Goal: Task Accomplishment & Management: Complete application form

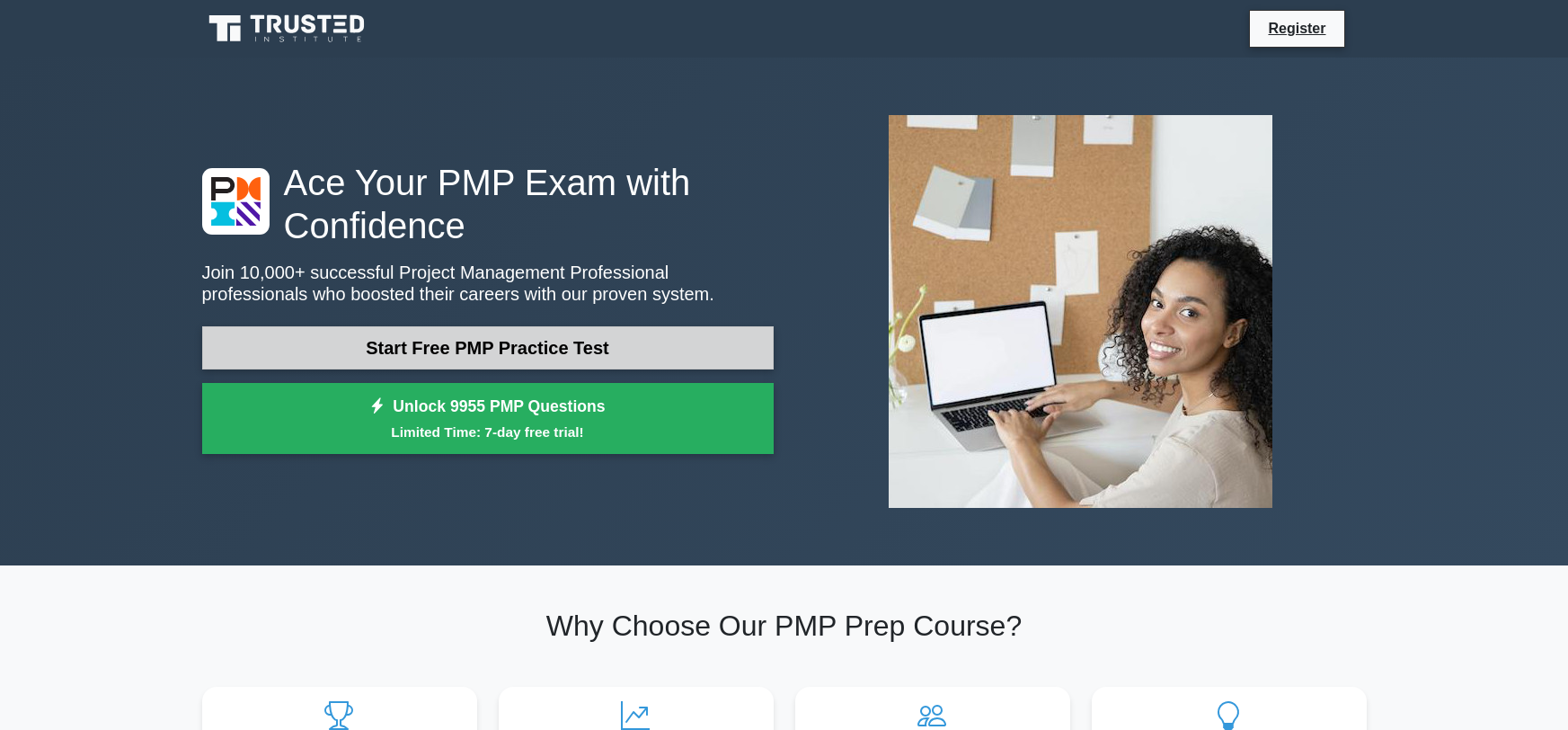
click at [414, 347] on link "Start Free PMP Practice Test" at bounding box center [487, 348] width 571 height 43
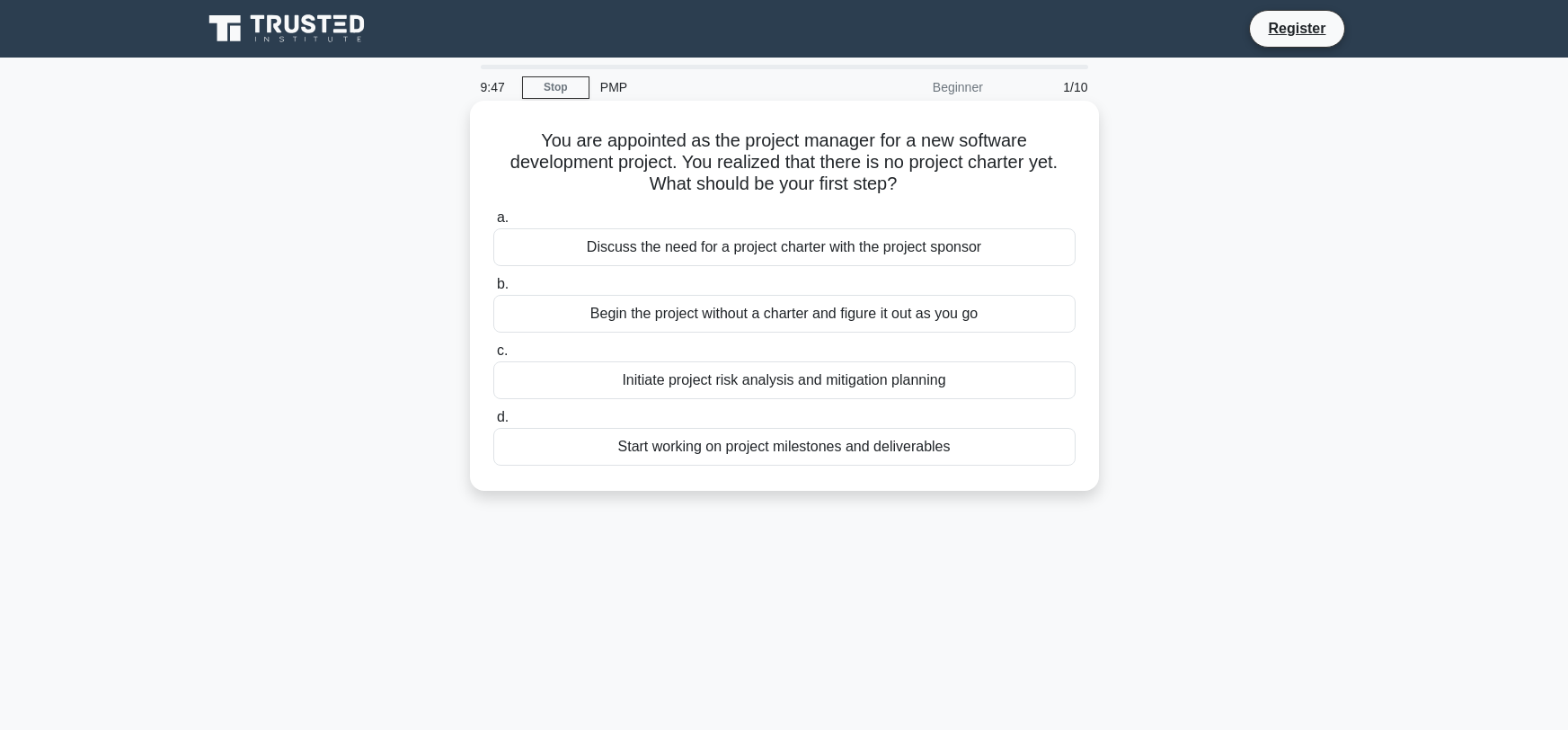
click at [641, 373] on div "Initiate project risk analysis and mitigation planning" at bounding box center [784, 380] width 583 height 38
click at [494, 357] on input "c. Initiate project risk analysis and mitigation planning" at bounding box center [494, 351] width 0 height 11
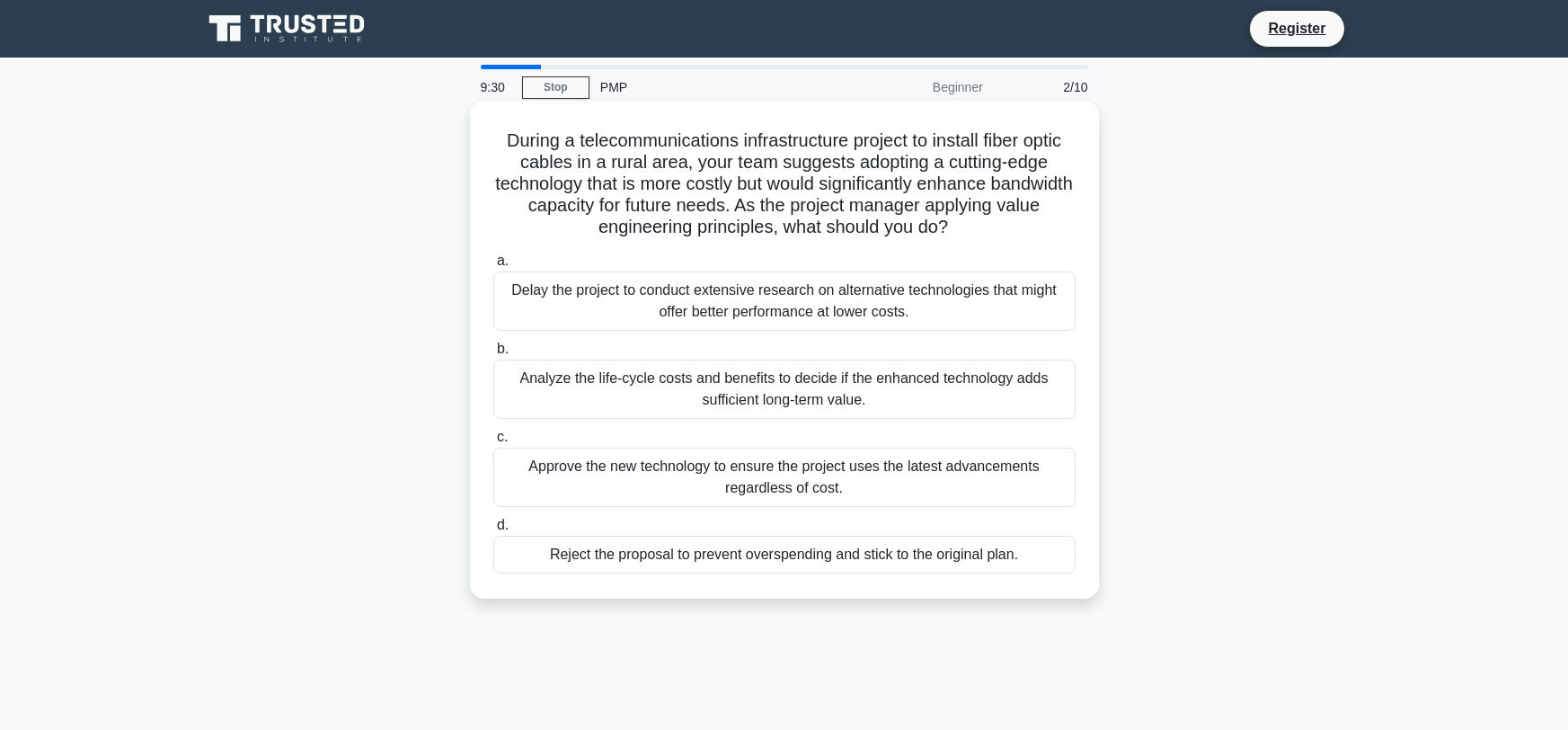
click at [539, 388] on div "Analyze the life-cycle costs and benefits to decide if the enhanced technology …" at bounding box center [784, 388] width 583 height 59
click at [494, 355] on input "b. Analyze the life-cycle costs and benefits to decide if the enhanced technolo…" at bounding box center [494, 349] width 0 height 11
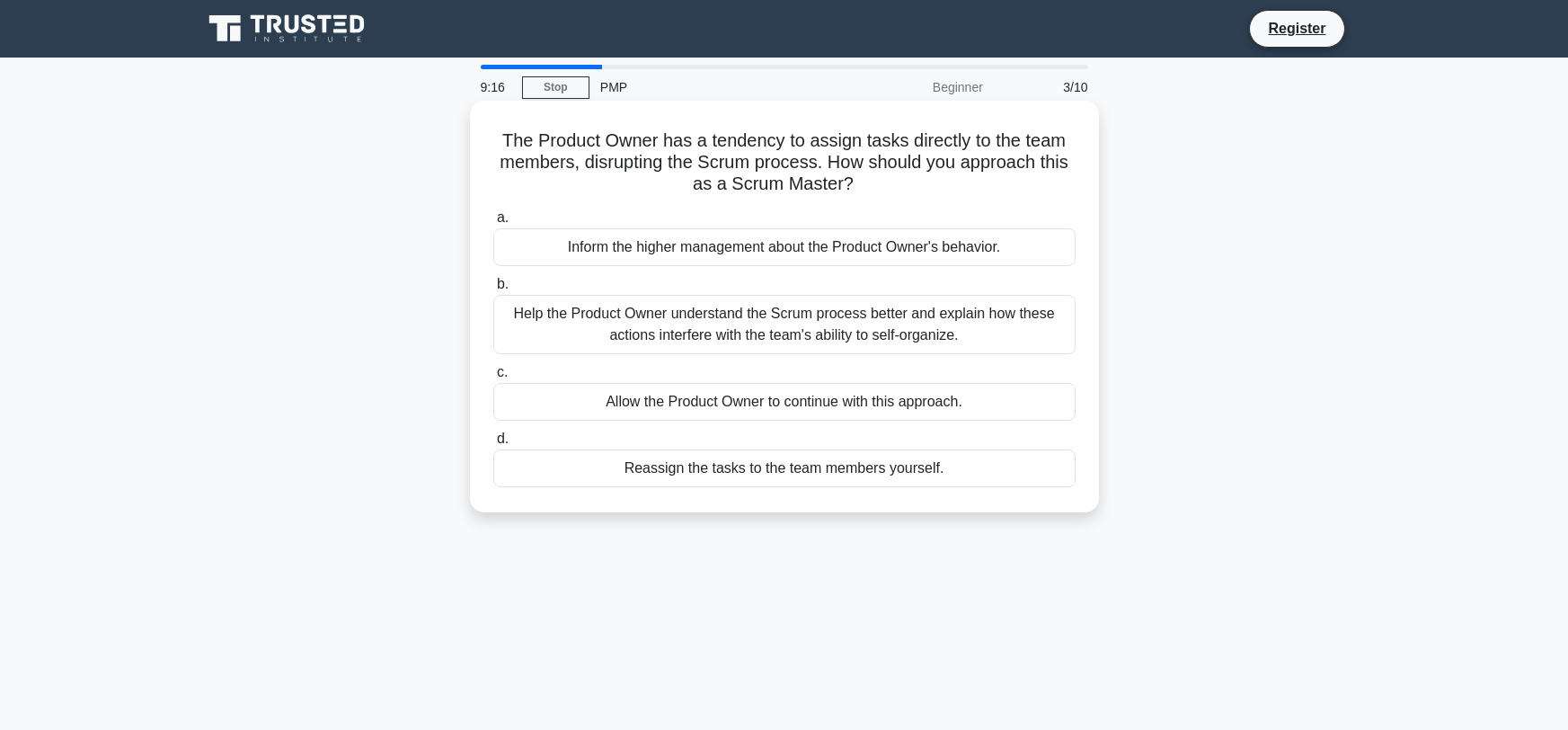
click at [578, 305] on div "Help the Product Owner understand the Scrum process better and explain how thes…" at bounding box center [784, 324] width 583 height 59
click at [494, 290] on input "b. Help the Product Owner understand the Scrum process better and explain how t…" at bounding box center [494, 284] width 0 height 11
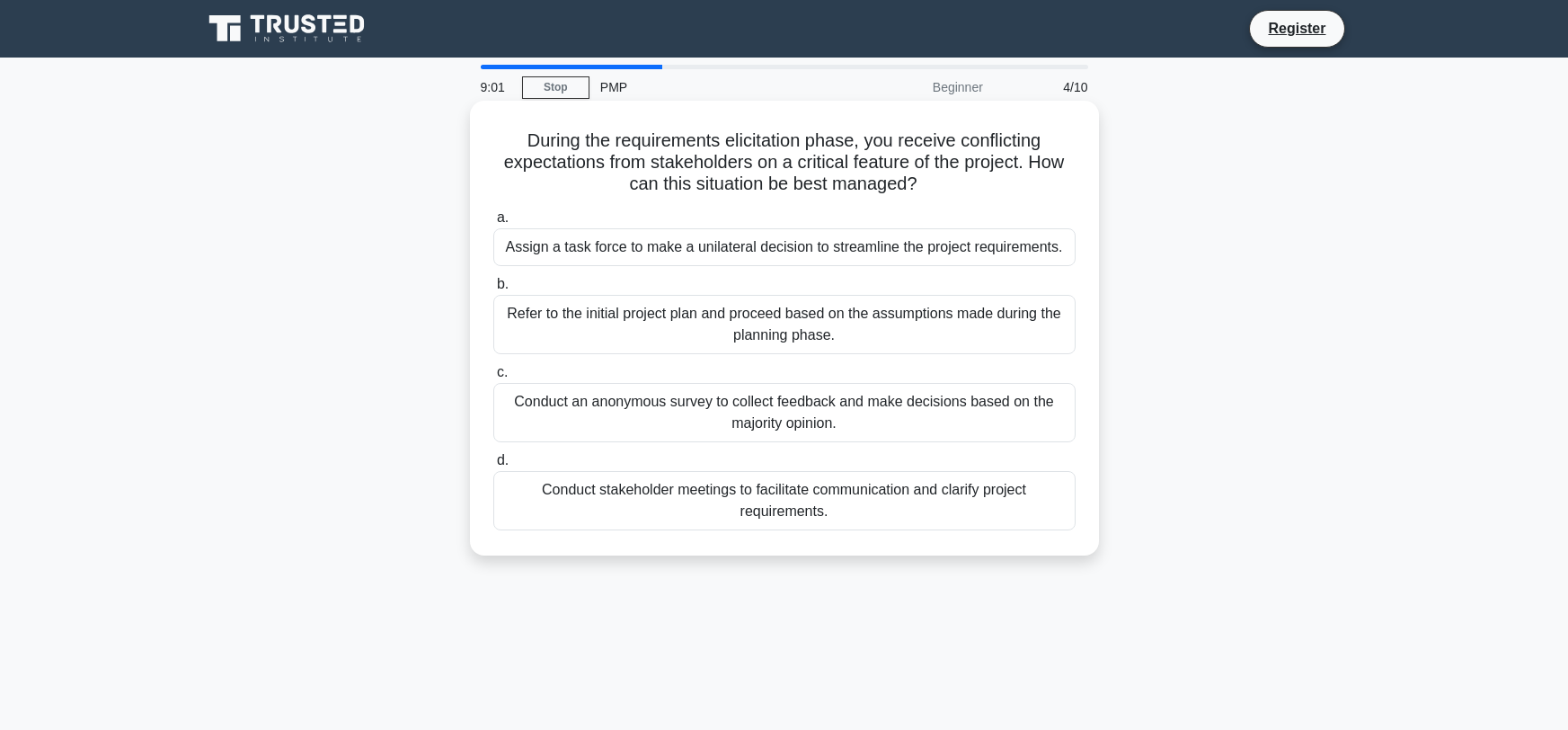
click at [670, 521] on div "Conduct stakeholder meetings to facilitate communication and clarify project re…" at bounding box center [784, 500] width 583 height 59
click at [494, 466] on input "d. Conduct stakeholder meetings to facilitate communication and clarify project…" at bounding box center [494, 461] width 0 height 11
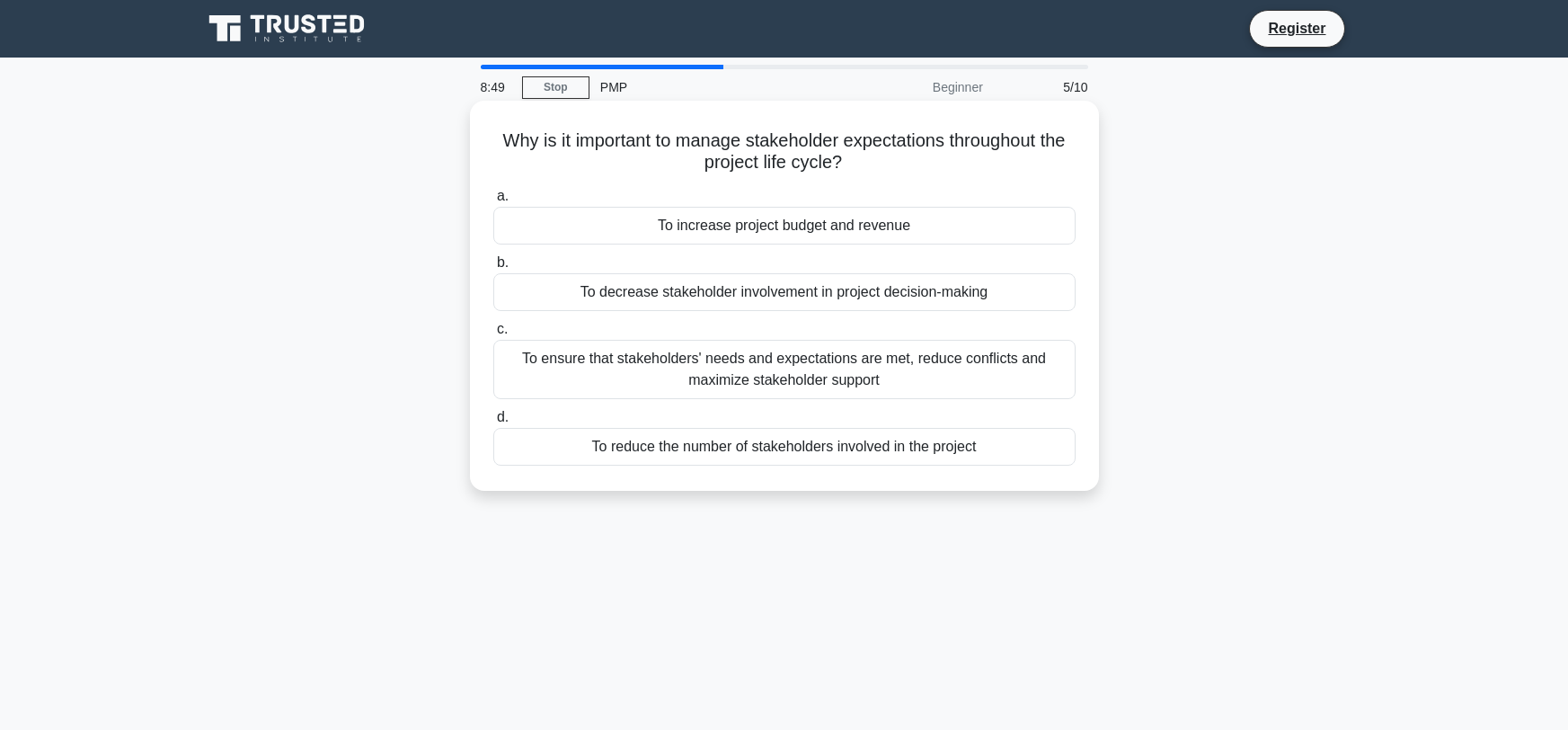
click at [672, 365] on div "To ensure that stakeholders' needs and expectations are met, reduce conflicts a…" at bounding box center [784, 369] width 583 height 59
click at [494, 335] on input "c. To ensure that stakeholders' needs and expectations are met, reduce conflict…" at bounding box center [494, 329] width 0 height 11
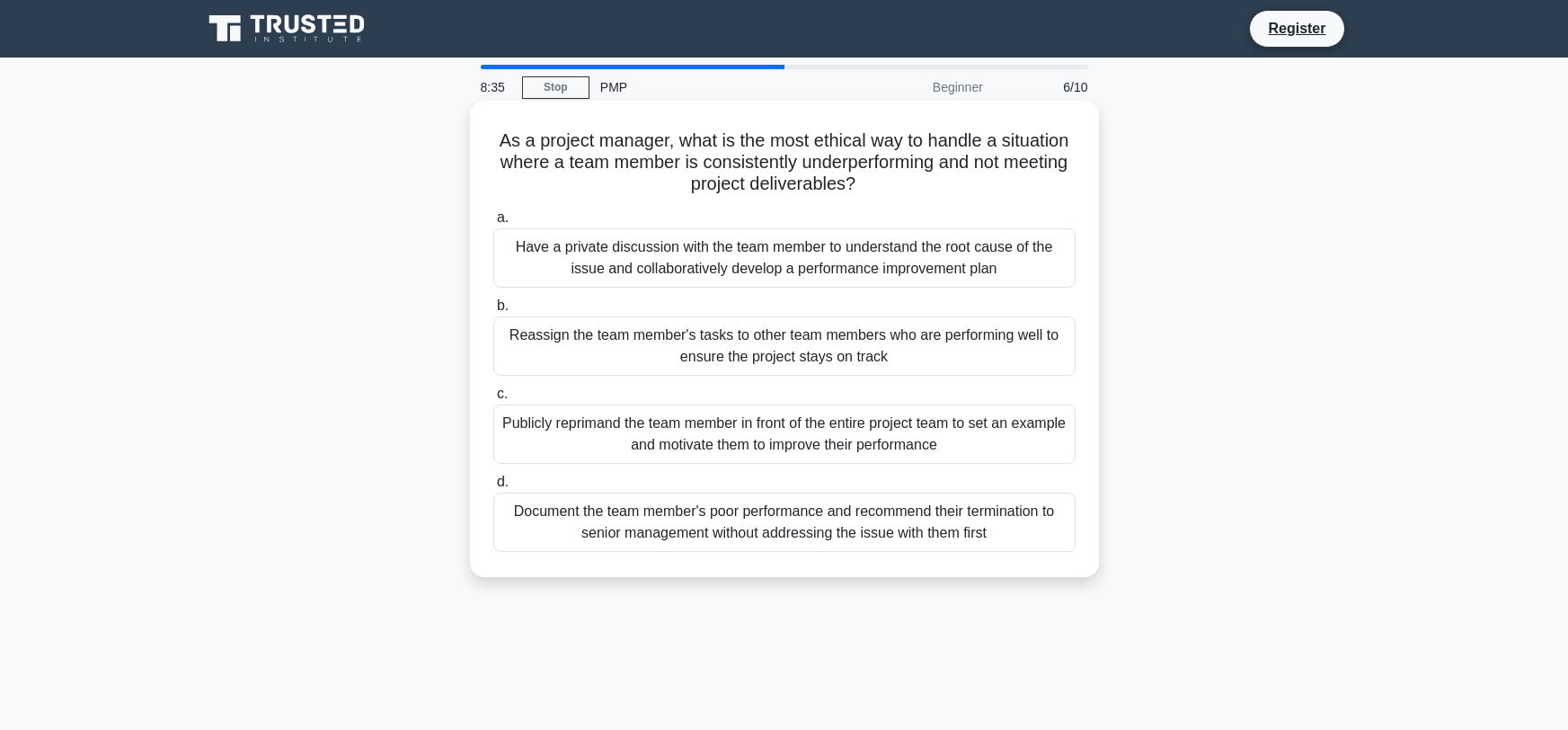
click at [546, 271] on div "Have a private discussion with the team member to understand the root cause of …" at bounding box center [784, 257] width 583 height 59
click at [494, 223] on input "a. Have a private discussion with the team member to understand the root cause …" at bounding box center [494, 218] width 0 height 11
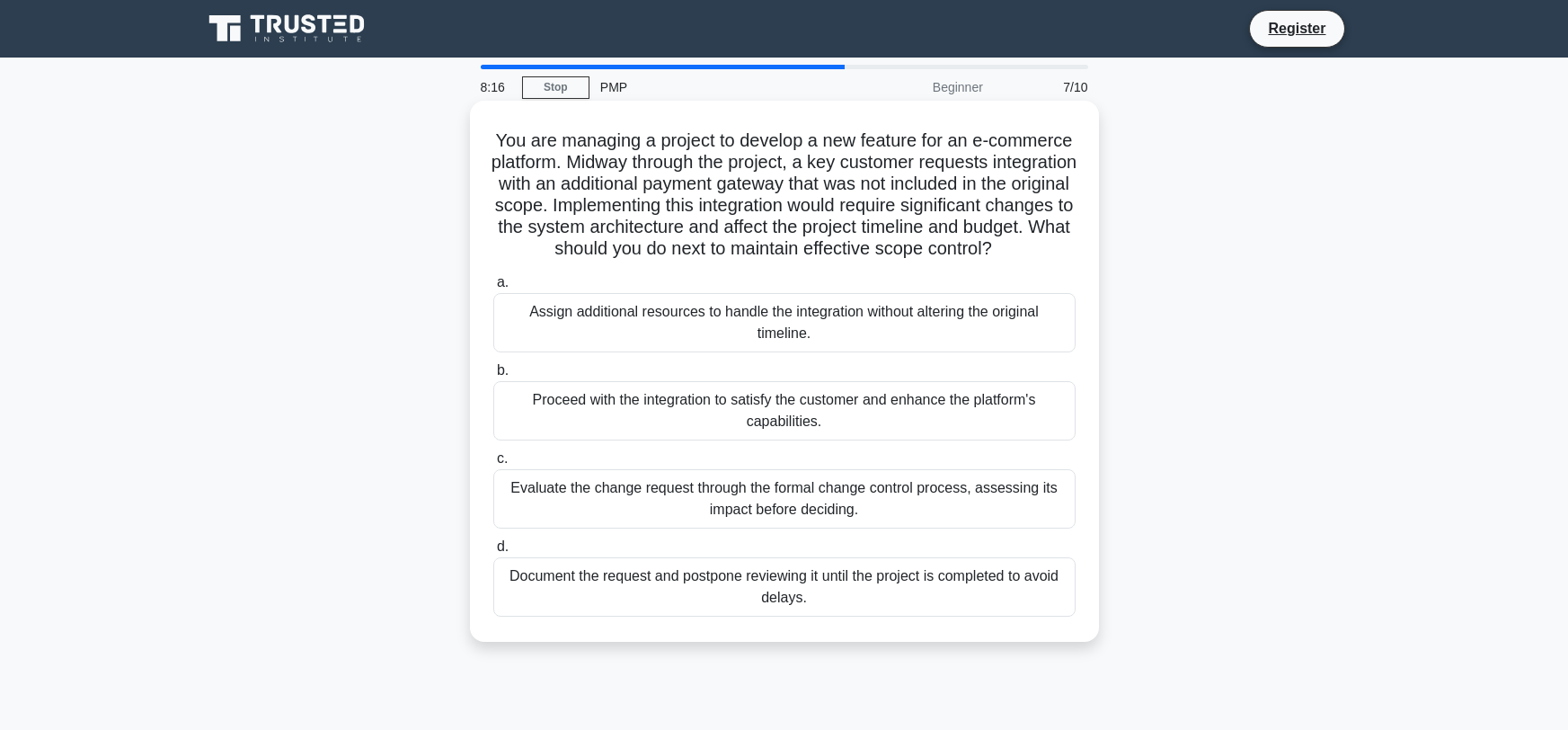
click at [551, 500] on div "Evaluate the change request through the formal change control process, assessin…" at bounding box center [784, 498] width 583 height 59
click at [494, 464] on input "c. Evaluate the change request through the formal change control process, asses…" at bounding box center [494, 459] width 0 height 11
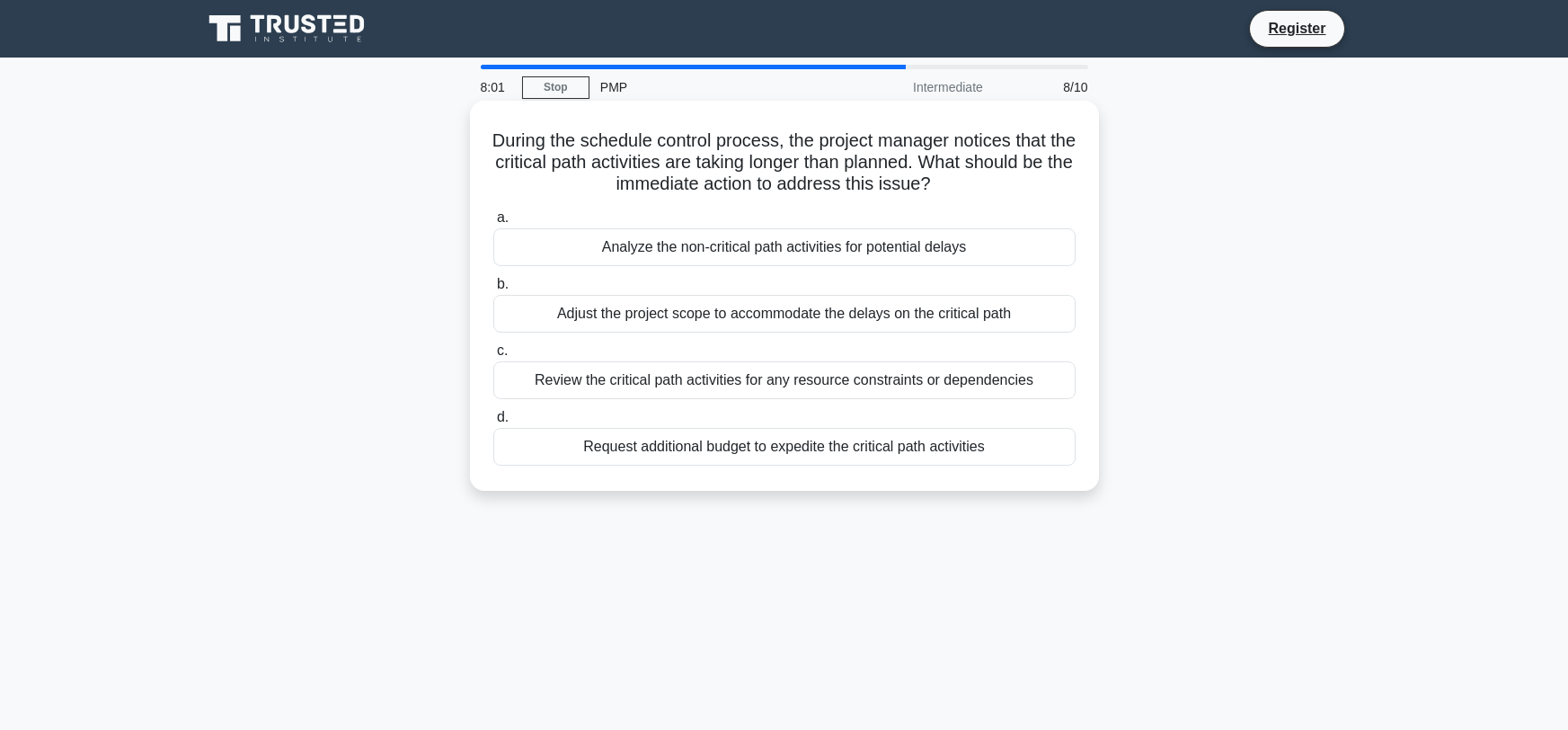
click at [551, 379] on div "Review the critical path activities for any resource constraints or dependencies" at bounding box center [784, 380] width 583 height 38
click at [494, 357] on input "c. Review the critical path activities for any resource constraints or dependen…" at bounding box center [494, 351] width 0 height 11
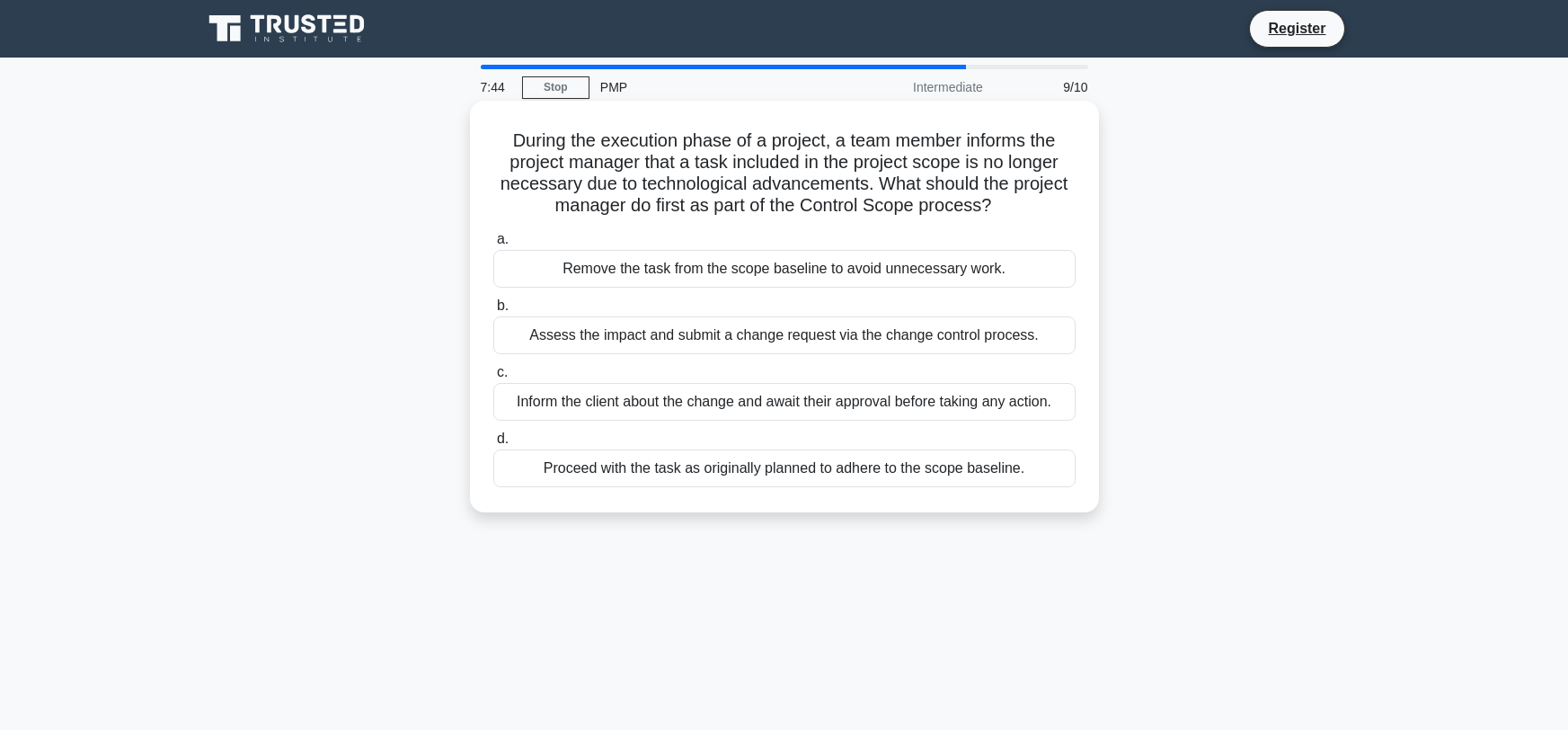
click at [556, 407] on div "Inform the client about the change and await their approval before taking any a…" at bounding box center [784, 402] width 583 height 38
click at [494, 378] on input "c. Inform the client about the change and await their approval before taking an…" at bounding box center [494, 373] width 0 height 11
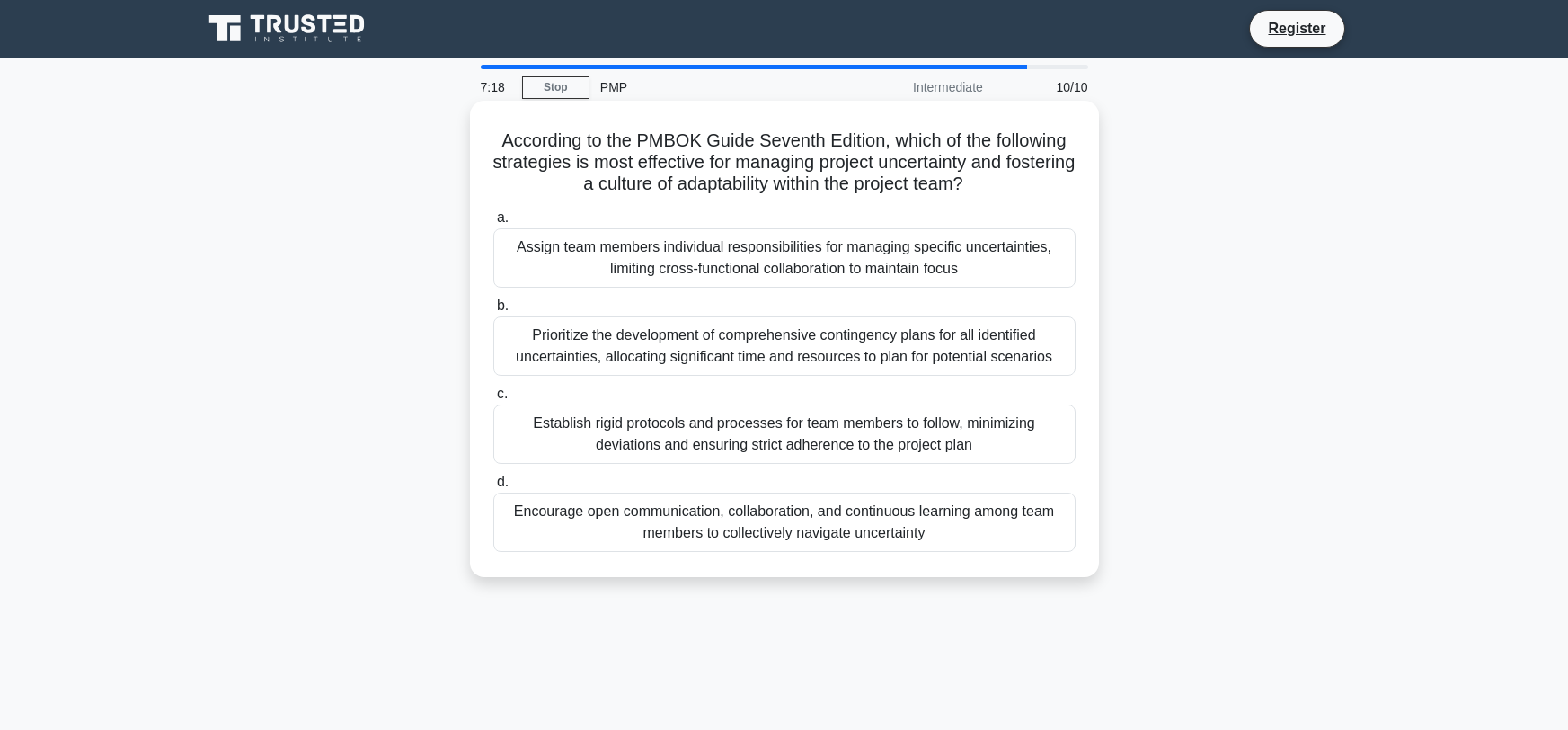
click at [585, 431] on div "Establish rigid protocols and processes for team members to follow, minimizing …" at bounding box center [784, 433] width 583 height 59
click at [494, 400] on input "c. Establish rigid protocols and processes for team members to follow, minimizi…" at bounding box center [494, 394] width 0 height 11
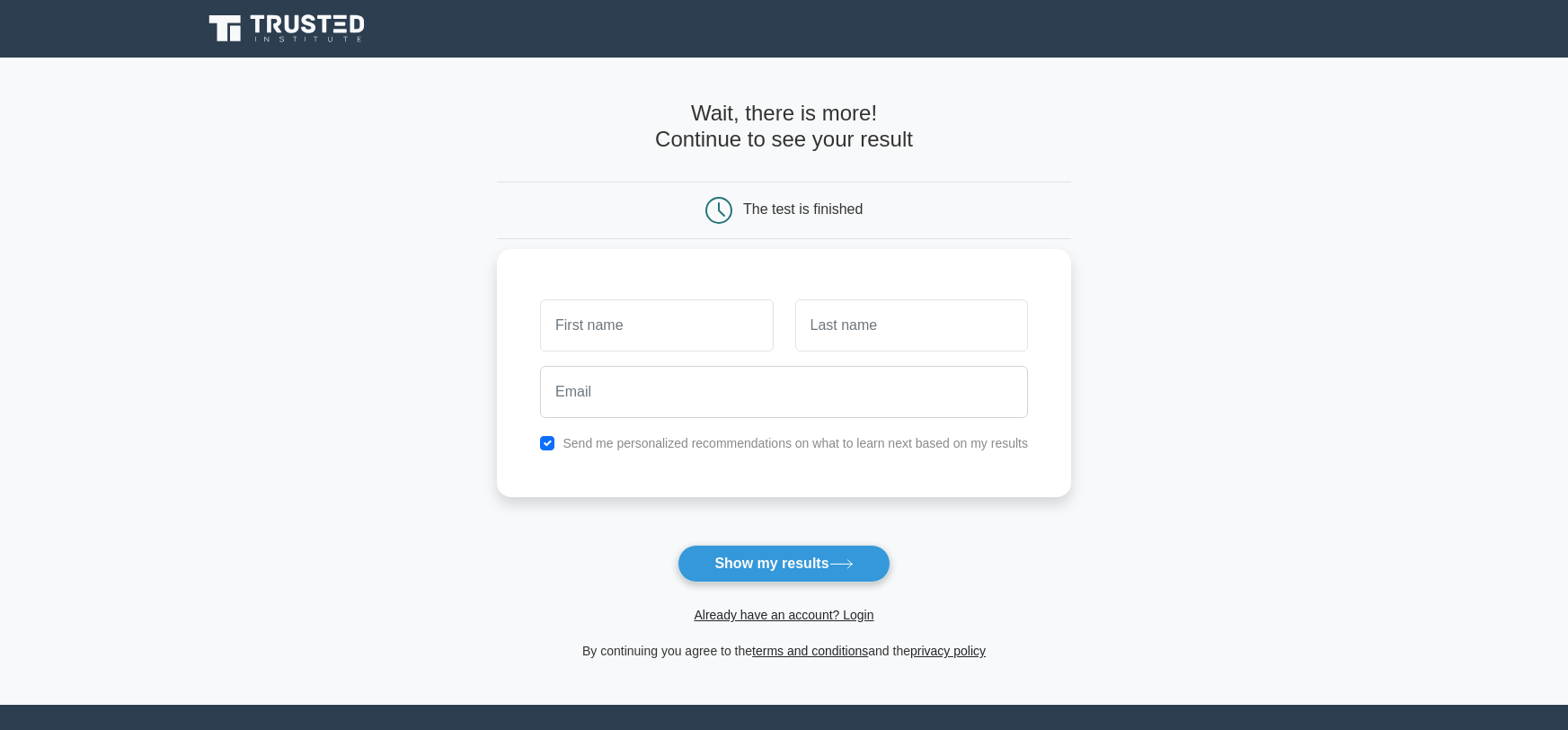
click at [594, 336] on input "text" at bounding box center [657, 326] width 233 height 53
type input "[PERSON_NAME]"
click at [875, 321] on input "text" at bounding box center [912, 326] width 233 height 53
type input "[PERSON_NAME]"
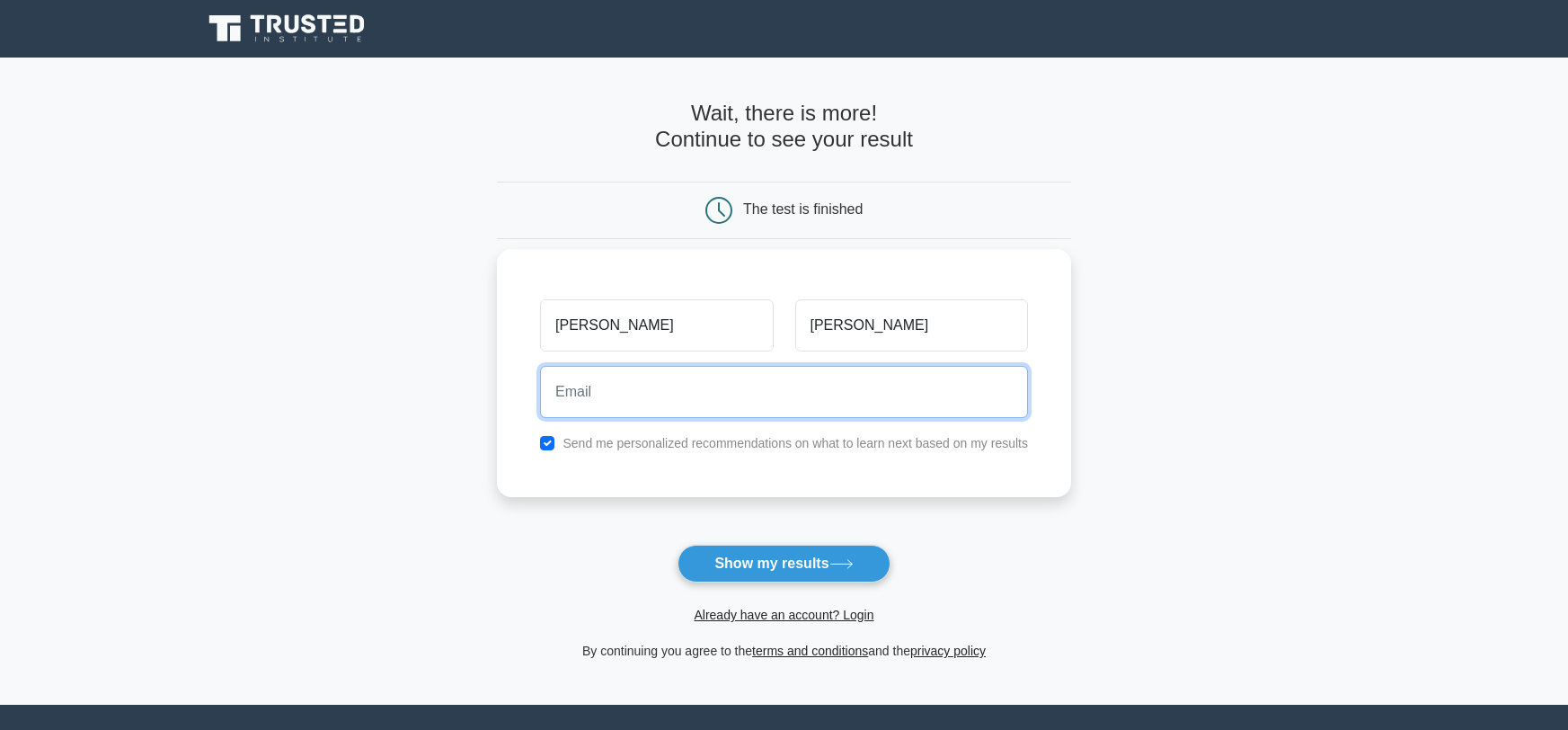
click at [833, 409] on input "email" at bounding box center [784, 392] width 488 height 53
type input "[EMAIL_ADDRESS][DOMAIN_NAME]"
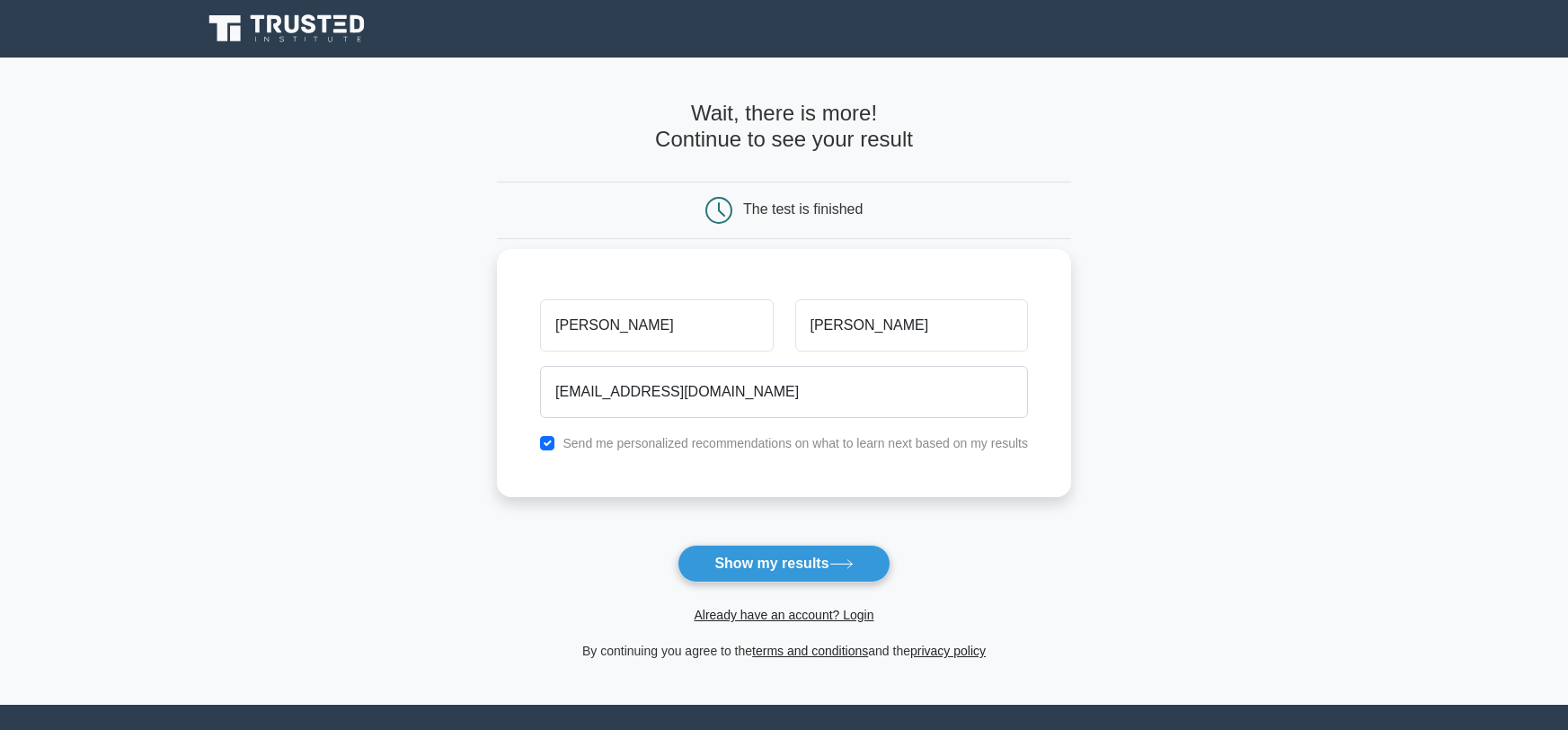
click at [767, 445] on label "Send me personalized recommendations on what to learn next based on my results" at bounding box center [796, 443] width 465 height 14
click at [723, 454] on div "Send me personalized recommendations on what to learn next based on my results" at bounding box center [784, 443] width 510 height 22
click at [714, 433] on div "Send me personalized recommendations on what to learn next based on my results" at bounding box center [784, 443] width 510 height 22
click at [555, 444] on div "Send me personalized recommendations on what to learn next based on my results" at bounding box center [784, 443] width 510 height 22
click at [544, 437] on input "checkbox" at bounding box center [547, 443] width 14 height 14
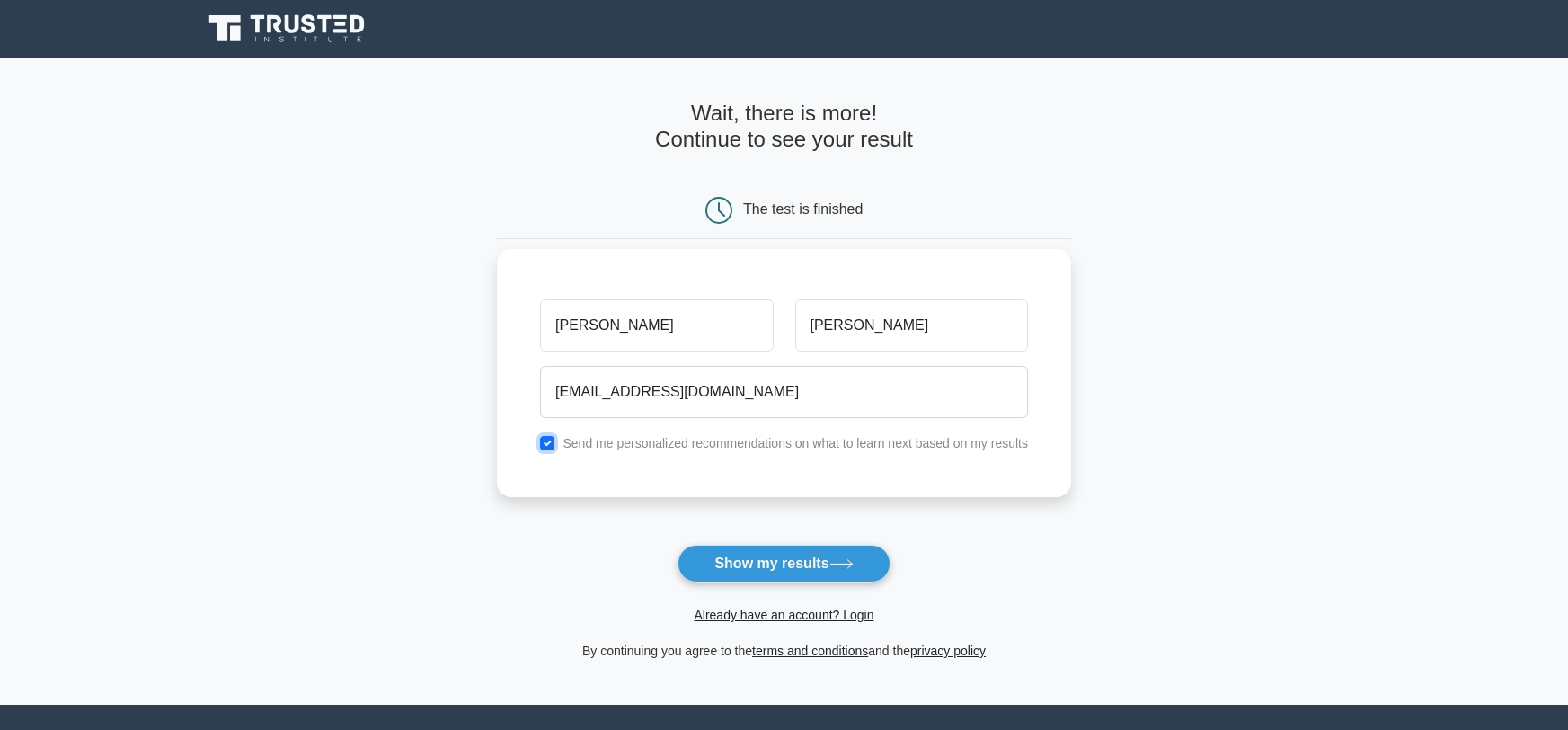
checkbox input "false"
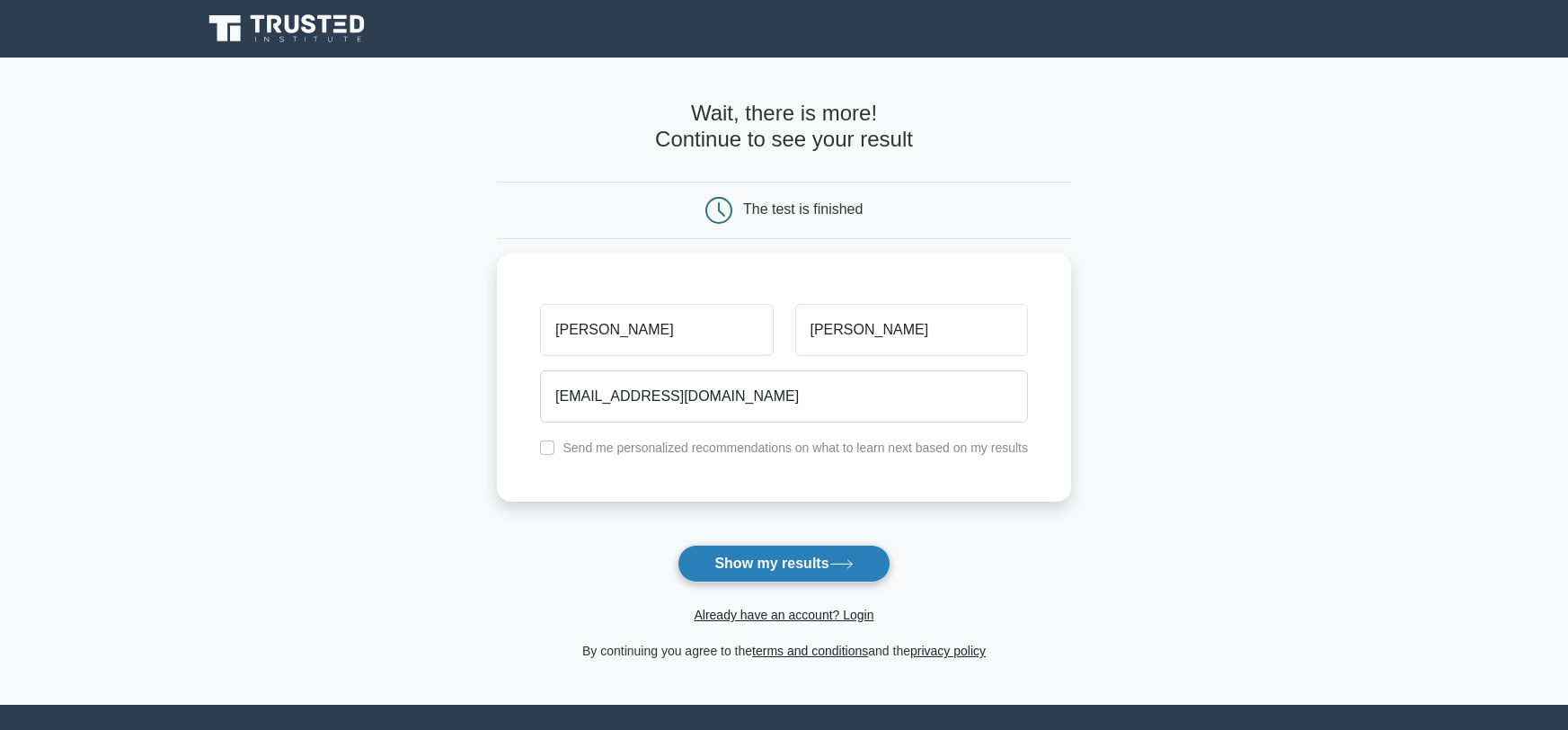
click at [730, 567] on button "Show my results" at bounding box center [784, 563] width 212 height 38
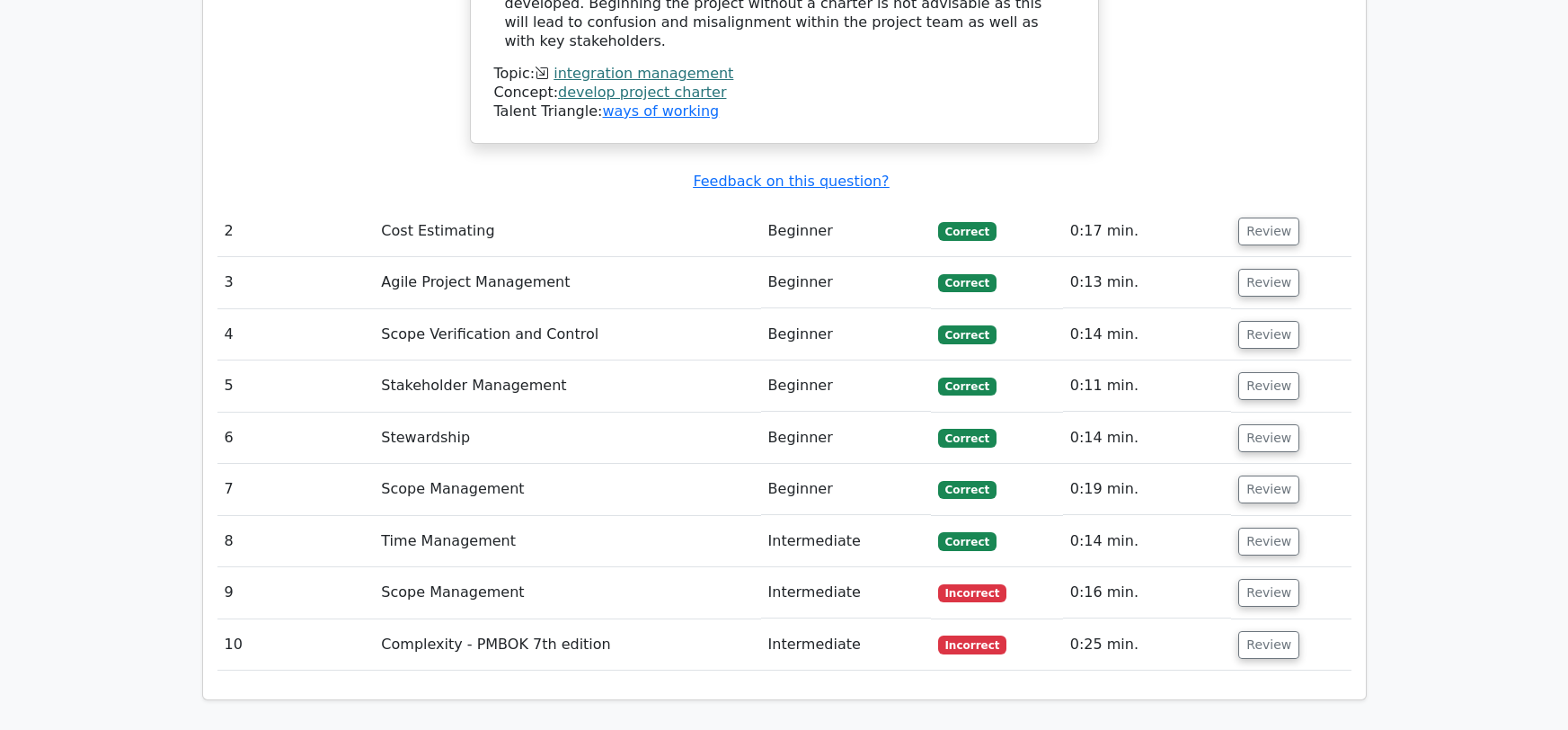
scroll to position [2277, 0]
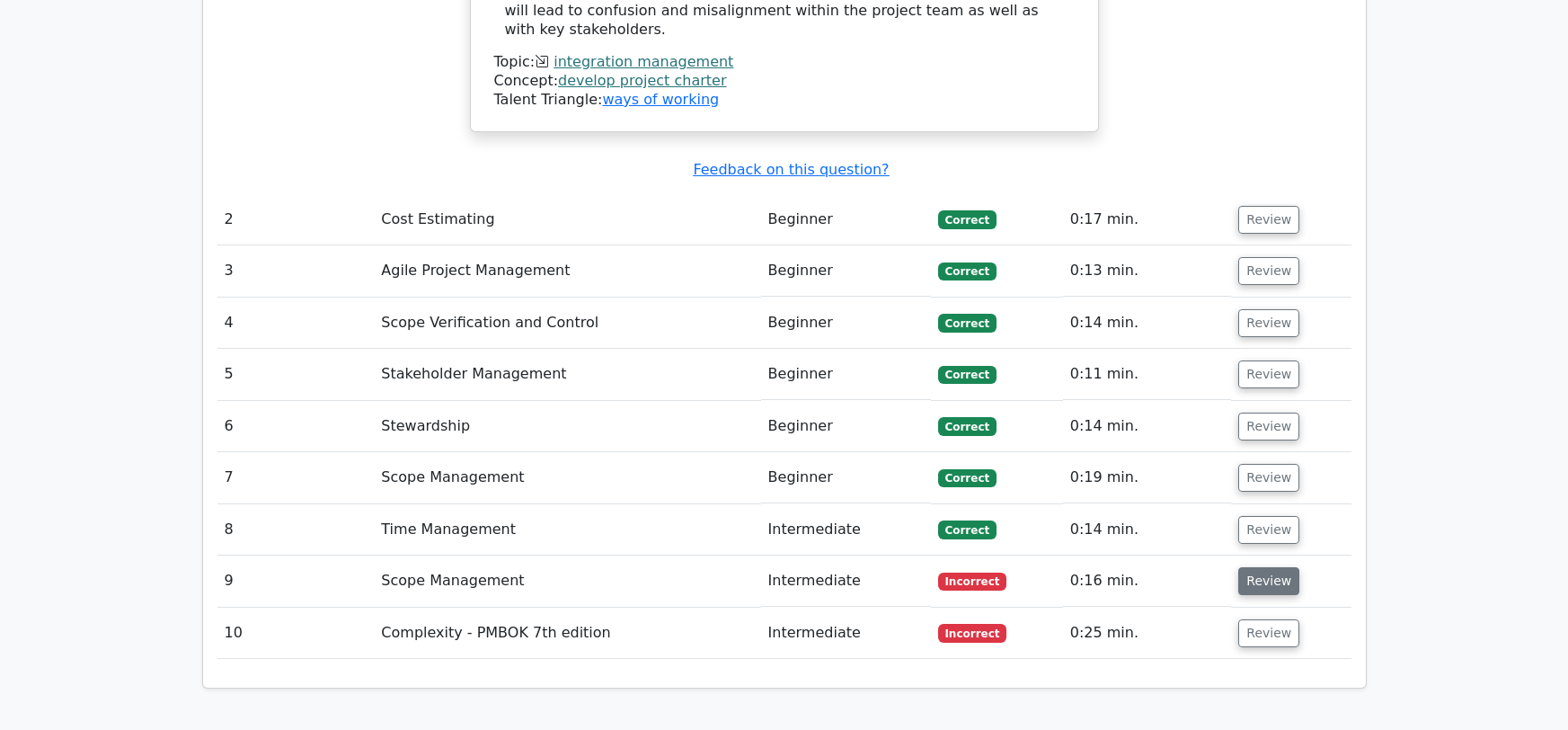
click at [1256, 567] on button "Review" at bounding box center [1269, 581] width 61 height 28
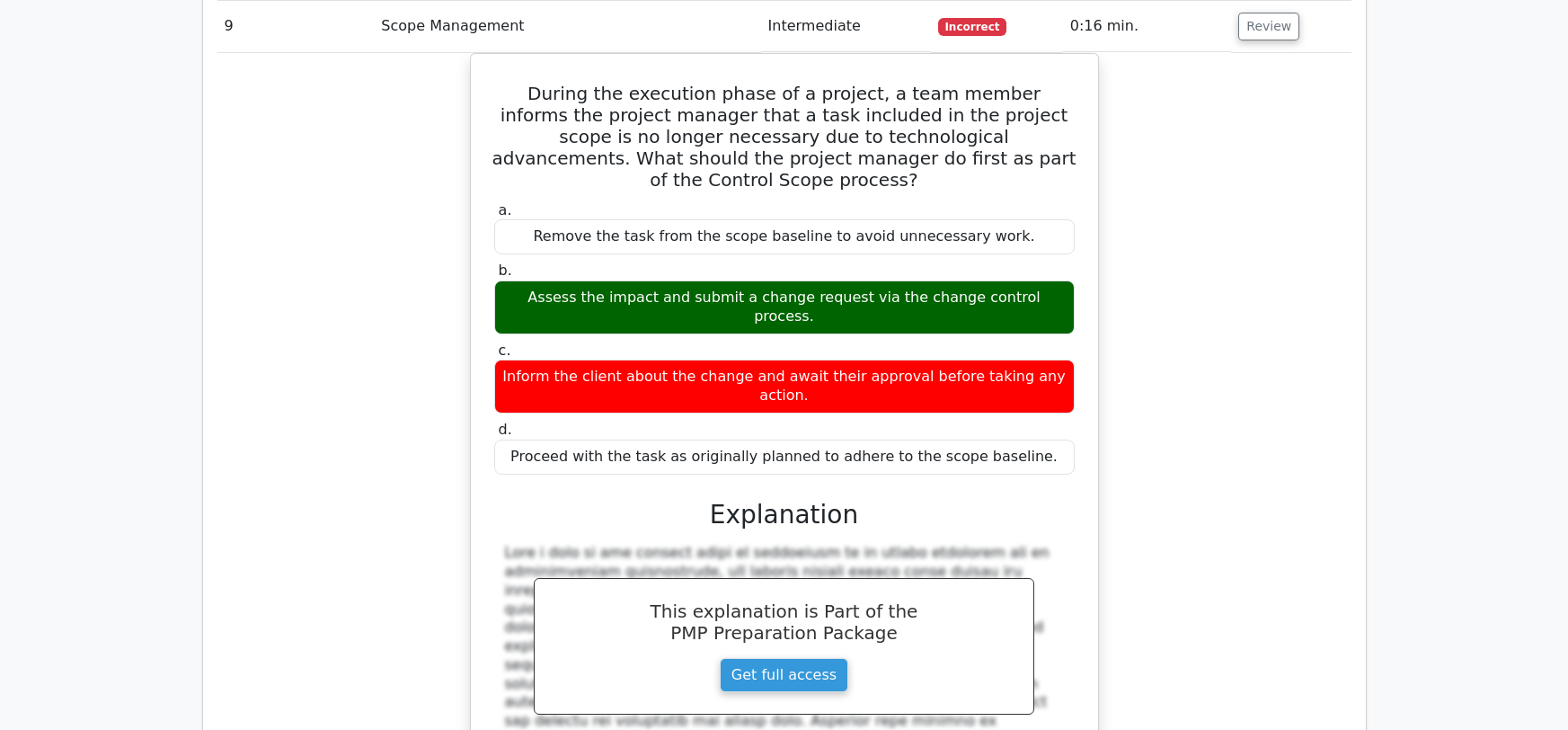
scroll to position [2888, 0]
